Goal: Navigation & Orientation: Understand site structure

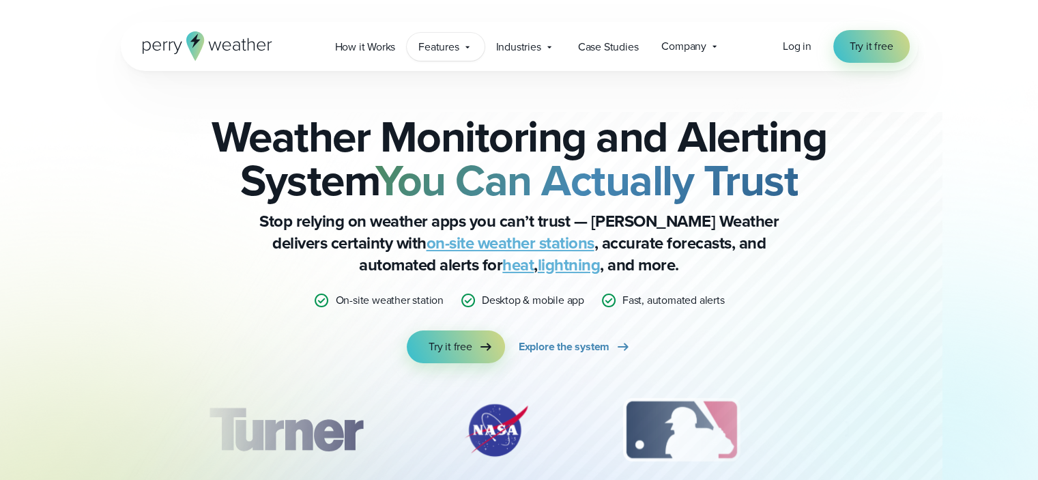
click at [423, 44] on span "Features" at bounding box center [438, 47] width 40 height 16
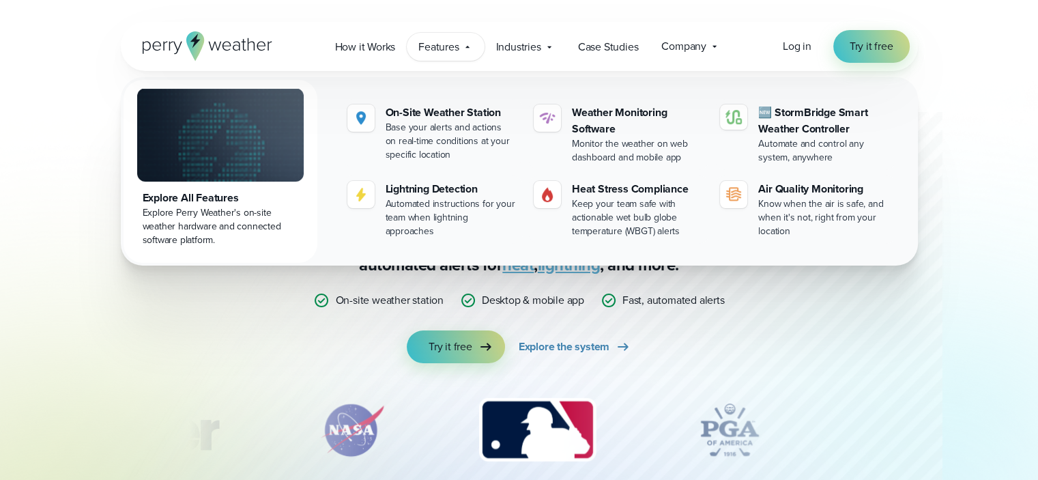
click at [265, 132] on img at bounding box center [220, 134] width 166 height 93
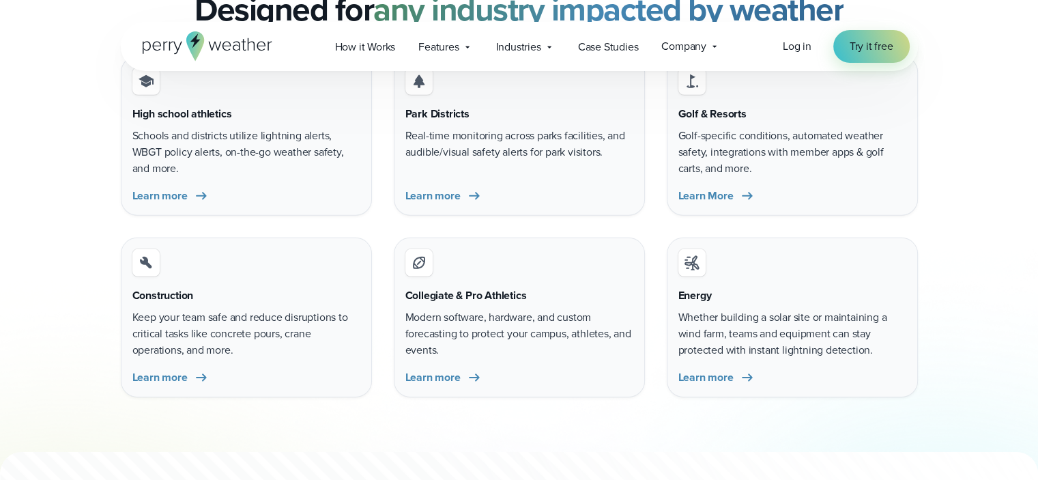
scroll to position [4183, 0]
click at [160, 193] on span "Learn more" at bounding box center [159, 196] width 55 height 16
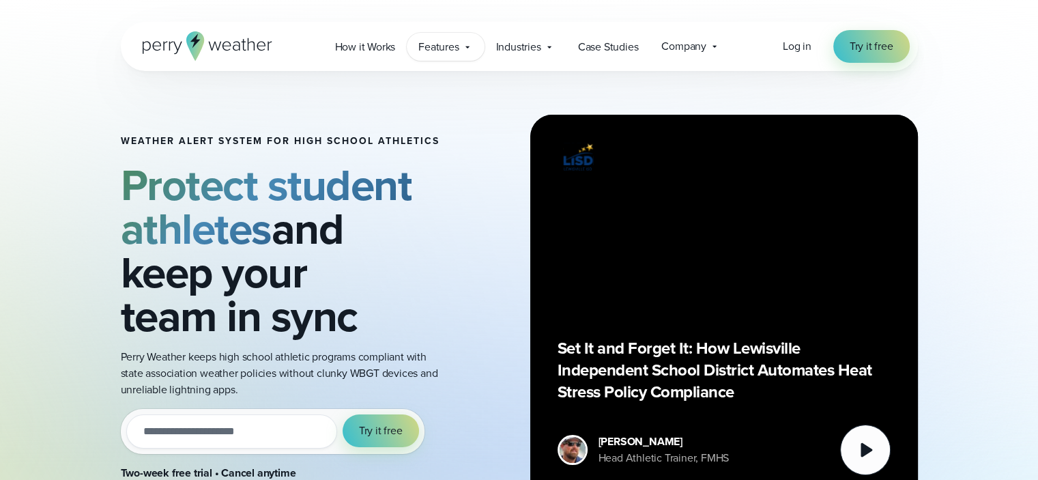
click at [434, 48] on span "Features" at bounding box center [438, 47] width 40 height 16
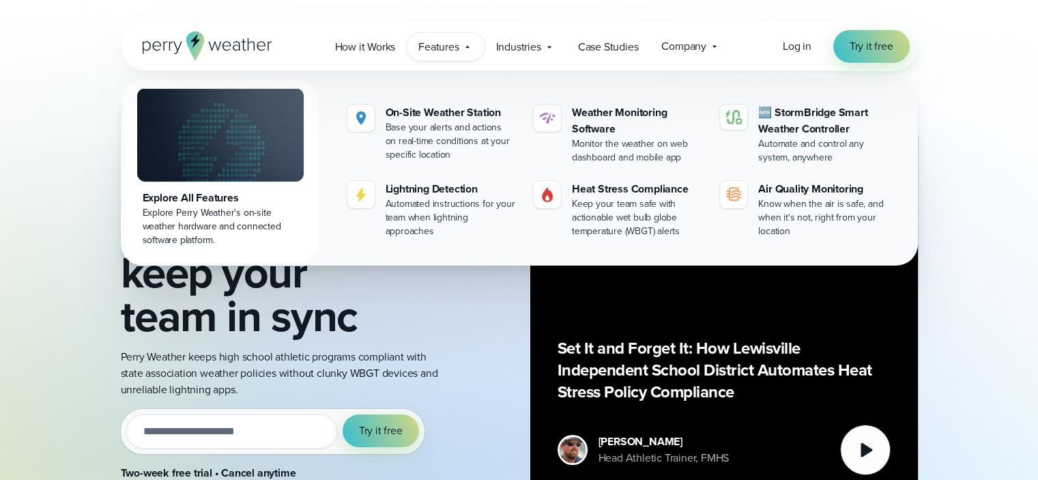
click at [270, 147] on img at bounding box center [220, 134] width 166 height 93
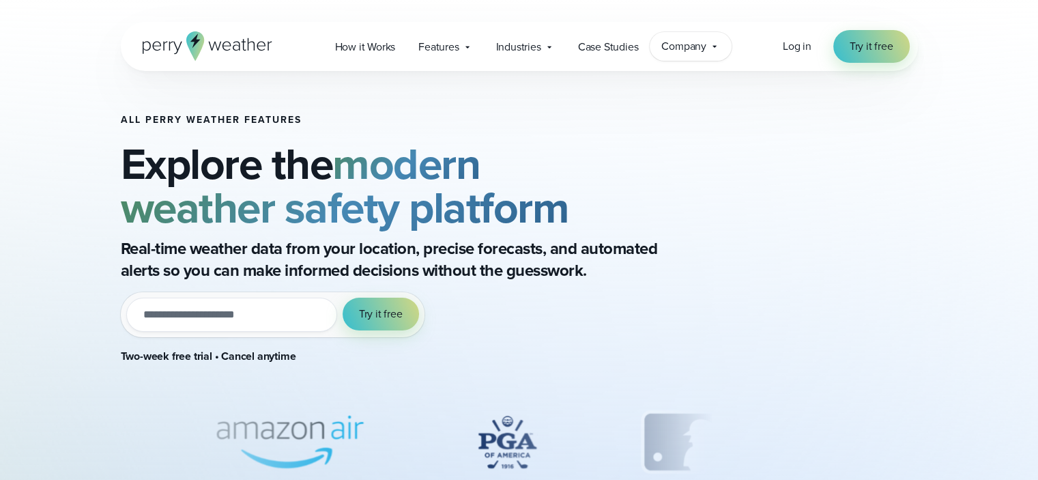
click at [692, 36] on div "Company Contact Us Reach out to us for sales or support questions" at bounding box center [690, 46] width 82 height 29
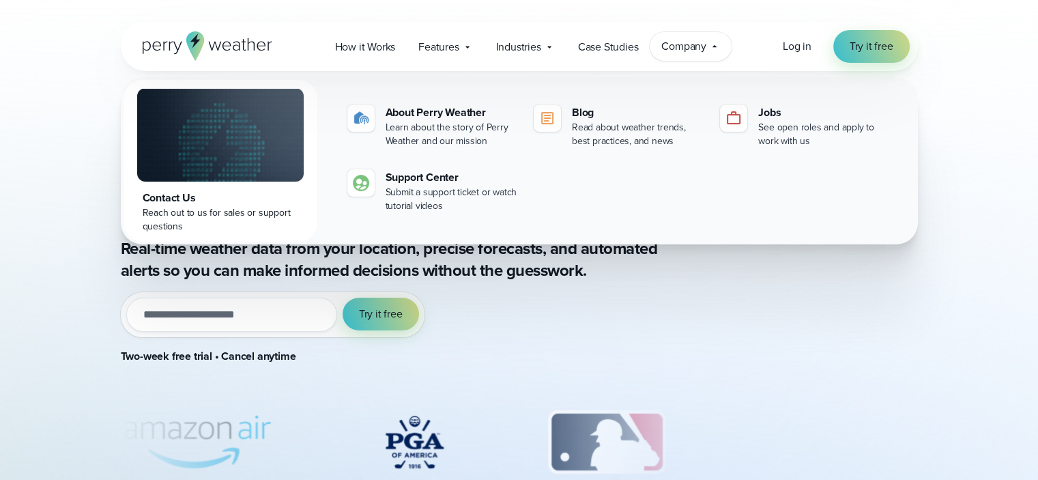
click at [692, 36] on div "Company Contact Us Reach out to us for sales or support questions" at bounding box center [690, 46] width 82 height 29
